Goal: Find specific page/section: Find specific page/section

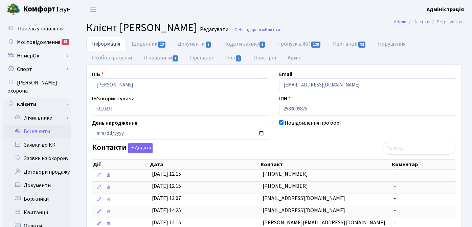
click at [40, 125] on link "Всі клієнти" at bounding box center [37, 132] width 68 height 14
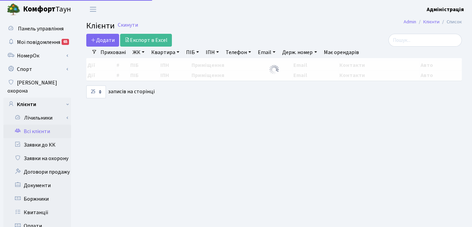
select select "25"
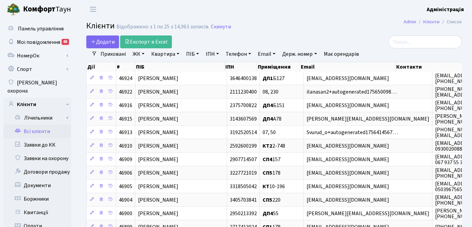
click at [330, 24] on h2 "Клієнти Відображено з 1 по 25 з 14,963 записів. Скинути" at bounding box center [273, 27] width 375 height 12
click at [135, 54] on link "ЖК" at bounding box center [138, 54] width 17 height 12
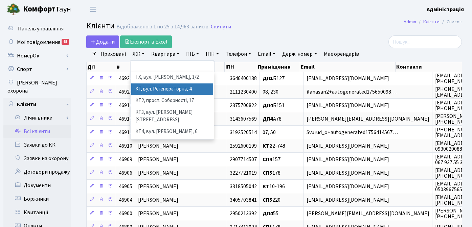
click at [148, 89] on li "КТ, вул. Регенераторна, 4" at bounding box center [172, 90] width 82 height 12
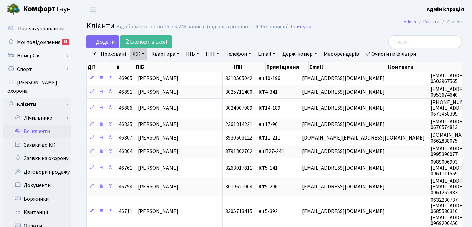
click at [167, 55] on link "Квартира" at bounding box center [164, 54] width 33 height 12
click at [192, 55] on link "ПІБ" at bounding box center [192, 54] width 18 height 12
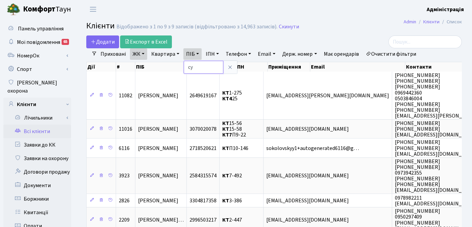
type input "с"
click at [229, 65] on icon at bounding box center [229, 67] width 5 height 5
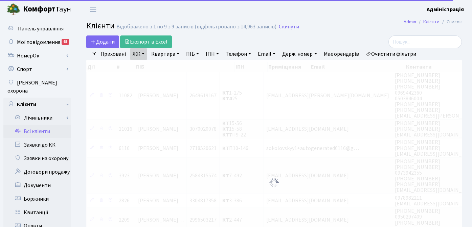
click at [350, 29] on h2 "Клієнти Відображено з 1 по 9 з 9 записів (відфільтровано з 14,963 записів). Ски…" at bounding box center [273, 27] width 375 height 12
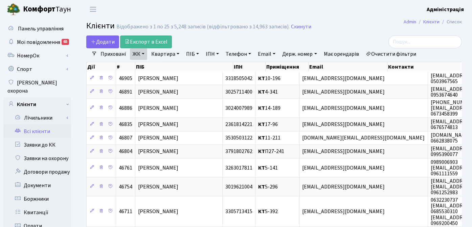
click at [356, 32] on h2 "Клієнти Відображено з 1 по 25 з 5,248 записів (відфільтровано з 14,963 записів)…" at bounding box center [273, 27] width 375 height 12
